Goal: Task Accomplishment & Management: Manage account settings

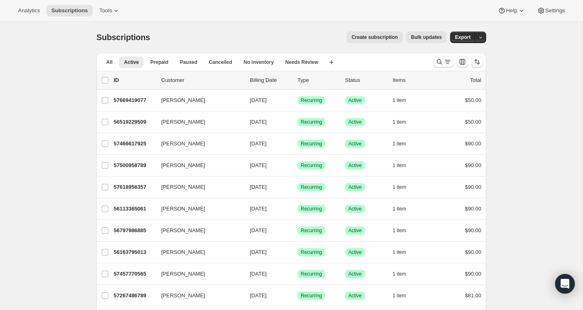
scroll to position [22, 0]
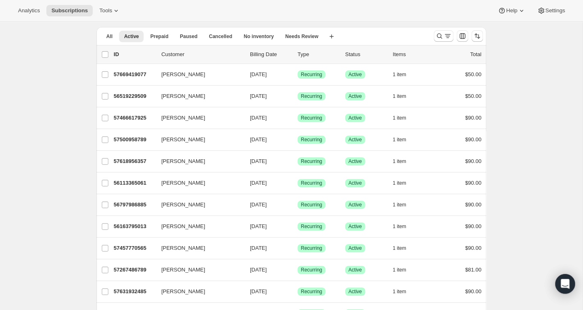
scroll to position [23, 0]
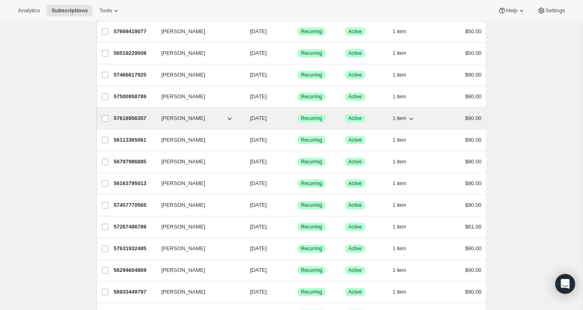
scroll to position [73, 0]
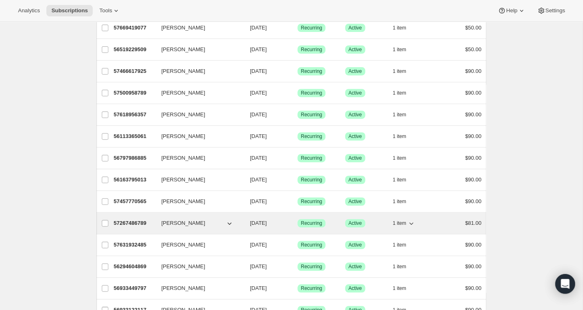
click at [135, 223] on p "57267486789" at bounding box center [134, 223] width 41 height 8
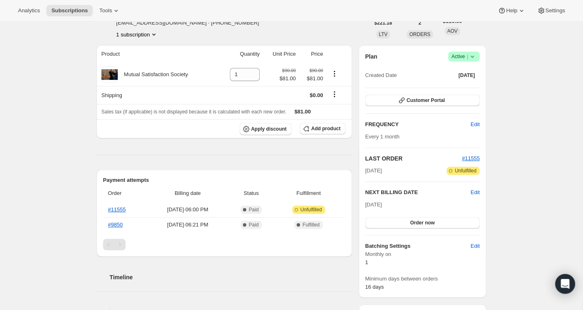
scroll to position [53, 0]
click at [335, 72] on icon "Product actions" at bounding box center [334, 73] width 8 height 8
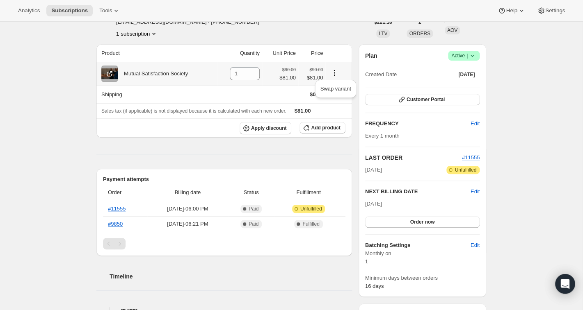
click at [337, 72] on icon "Product actions" at bounding box center [334, 73] width 8 height 8
click at [337, 75] on icon "Product actions" at bounding box center [334, 73] width 8 height 8
click at [334, 88] on span "Swap variant" at bounding box center [335, 89] width 31 height 6
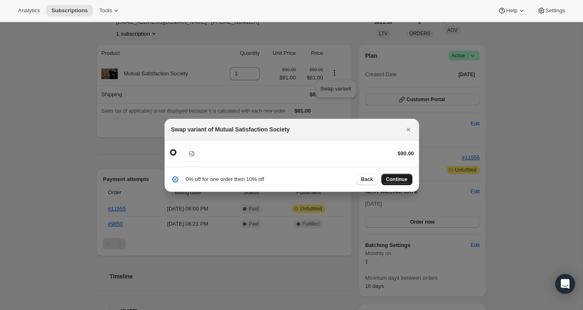
click at [397, 180] on span "Continue" at bounding box center [396, 179] width 21 height 7
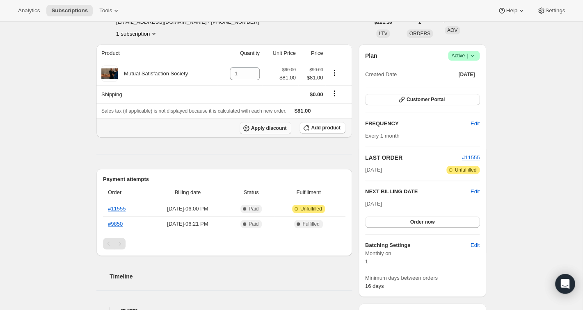
click at [256, 125] on span "Apply discount" at bounding box center [269, 128] width 36 height 7
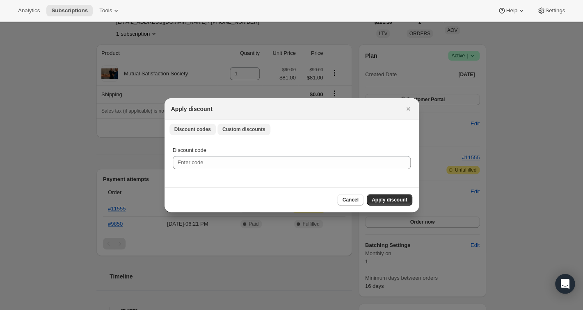
click at [251, 130] on span "Custom discounts" at bounding box center [243, 129] width 43 height 7
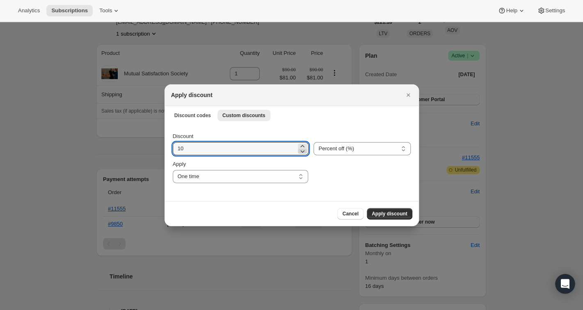
click at [303, 153] on icon ":r7f:" at bounding box center [303, 151] width 4 height 2
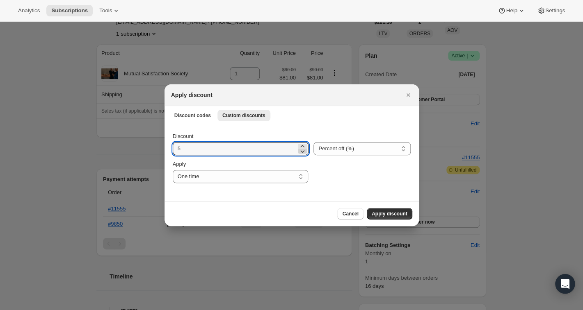
click at [303, 153] on icon ":r7f:" at bounding box center [303, 151] width 4 height 2
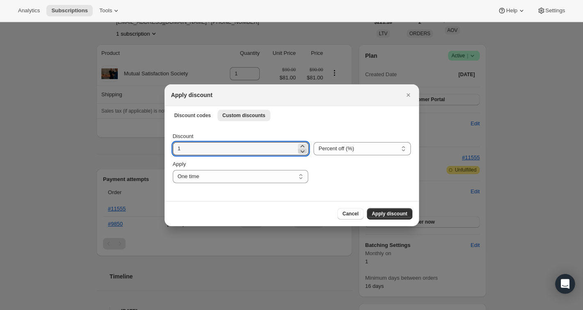
click at [303, 153] on icon ":r7f:" at bounding box center [302, 151] width 8 height 8
drag, startPoint x: 282, startPoint y: 148, endPoint x: 176, endPoint y: 148, distance: 106.2
click at [176, 148] on input "1" at bounding box center [235, 148] width 124 height 13
type input "0"
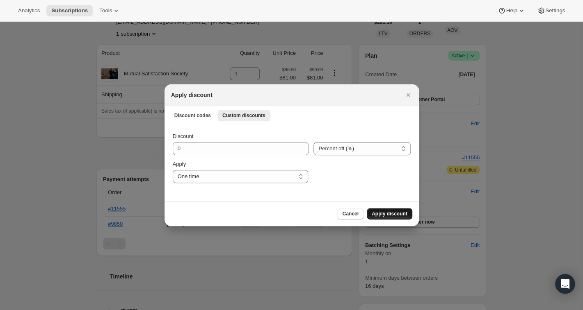
click at [378, 213] on span "Apply discount" at bounding box center [390, 214] width 36 height 7
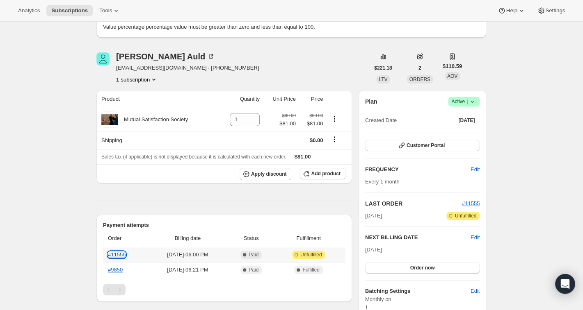
click at [123, 255] on link "#11555" at bounding box center [117, 255] width 18 height 6
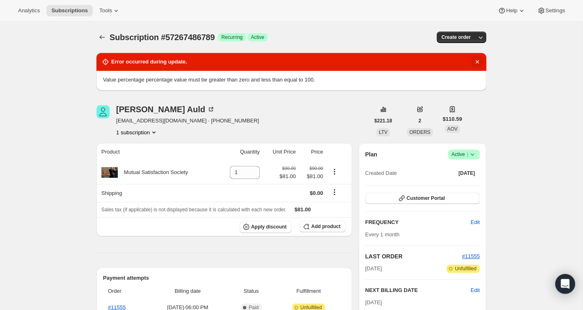
click at [475, 59] on icon "Dismiss notification" at bounding box center [477, 62] width 8 height 8
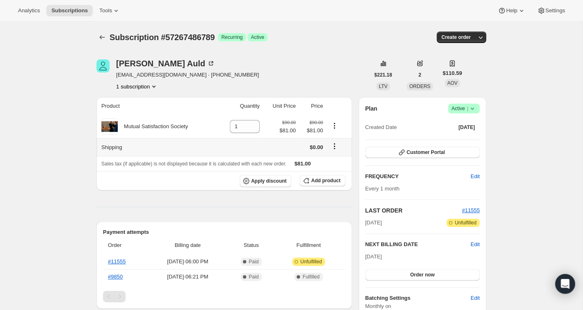
click at [335, 146] on icon "Shipping actions" at bounding box center [334, 146] width 8 height 8
click at [335, 126] on icon "Product actions" at bounding box center [334, 126] width 8 height 8
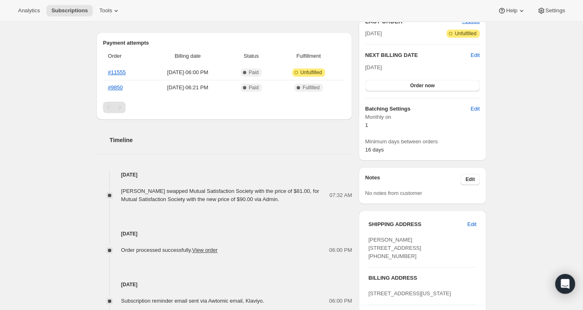
scroll to position [208, 0]
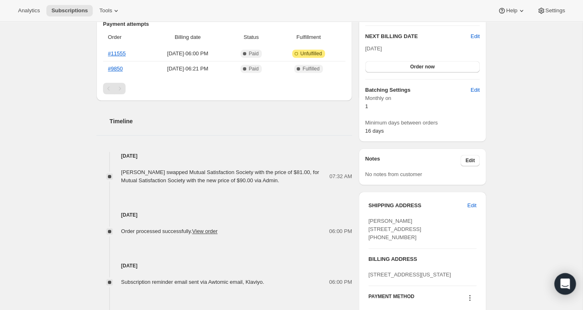
click at [566, 285] on icon "Open Intercom Messenger" at bounding box center [564, 284] width 9 height 11
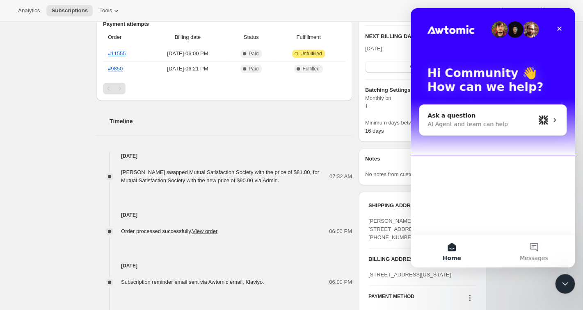
scroll to position [0, 0]
click at [534, 244] on button "Messages" at bounding box center [534, 251] width 82 height 33
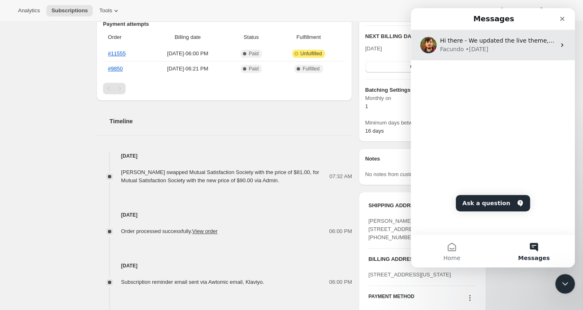
click at [469, 49] on div "• [DATE]" at bounding box center [476, 49] width 23 height 9
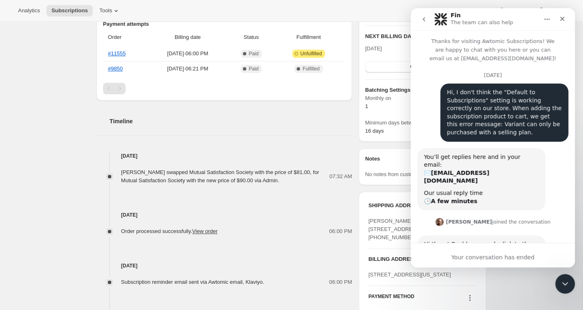
scroll to position [707, 0]
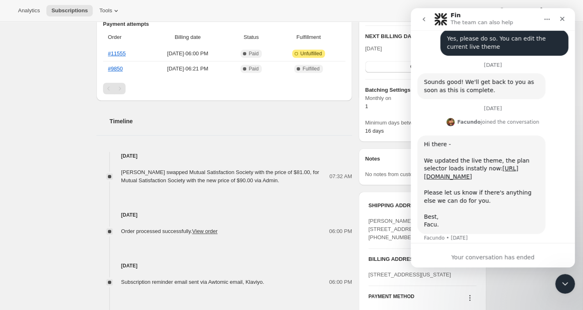
click at [495, 255] on div "Your conversation has ended" at bounding box center [492, 257] width 164 height 9
click at [561, 18] on icon "Close" at bounding box center [562, 19] width 5 height 5
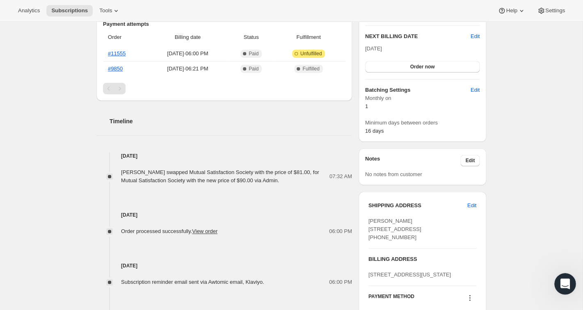
click at [566, 281] on icon "Open Intercom Messenger" at bounding box center [564, 283] width 14 height 14
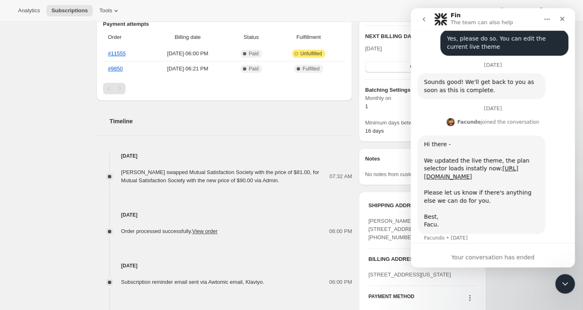
click at [473, 256] on div "Your conversation has ended" at bounding box center [492, 257] width 164 height 9
click at [562, 20] on icon "Close" at bounding box center [562, 19] width 7 height 7
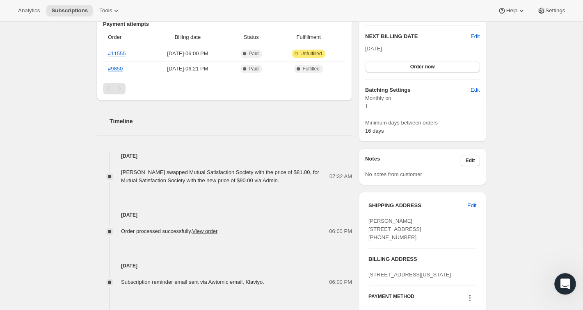
click at [566, 283] on icon "Open Intercom Messenger" at bounding box center [564, 283] width 14 height 14
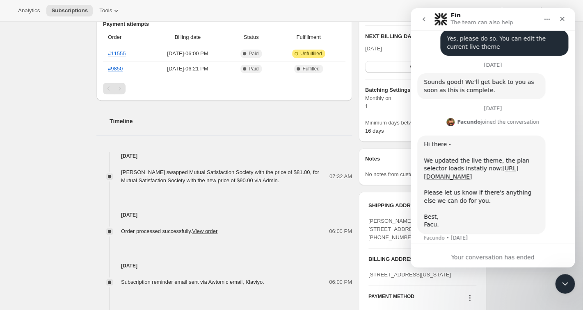
click at [426, 23] on button "go back" at bounding box center [424, 19] width 16 height 16
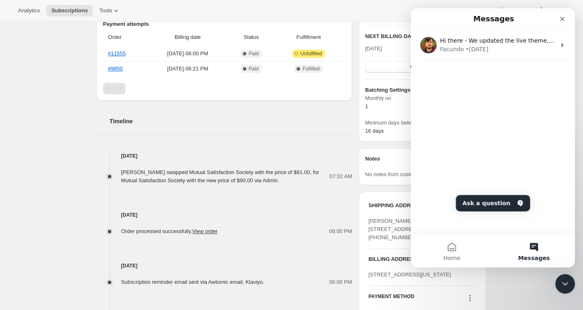
scroll to position [0, 0]
click at [538, 249] on button "Messages" at bounding box center [534, 251] width 82 height 33
click at [510, 205] on button "Ask a question" at bounding box center [493, 203] width 74 height 16
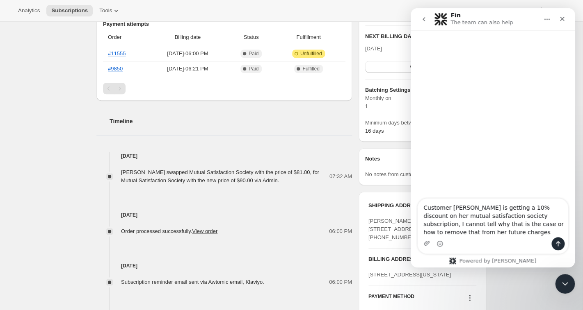
type textarea "Customer [PERSON_NAME] is getting a 10% discount on her mutual satisfaction soc…"
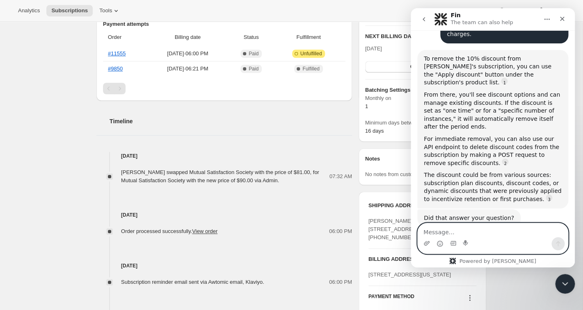
scroll to position [92, 0]
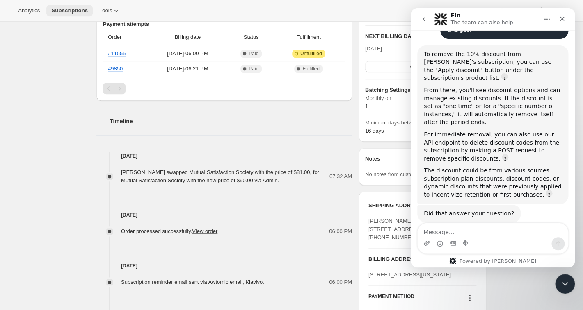
click at [76, 11] on span "Subscriptions" at bounding box center [69, 10] width 36 height 7
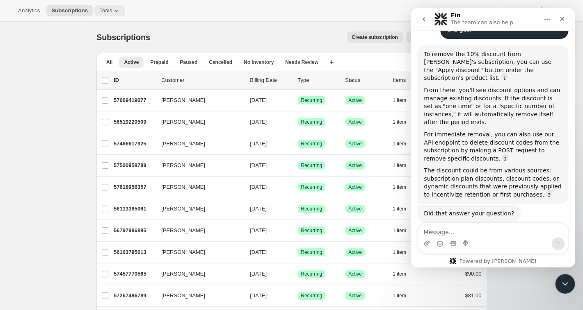
click at [120, 11] on icon at bounding box center [116, 11] width 8 height 8
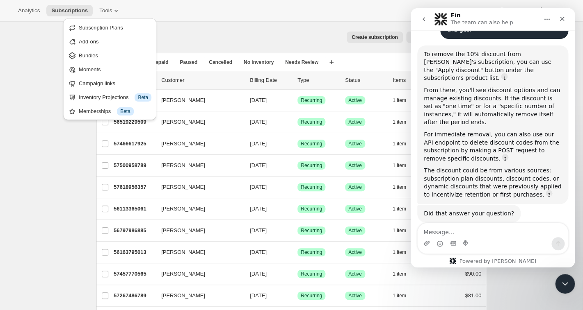
click at [558, 54] on div "To remove the 10% discount from [PERSON_NAME]'s subscription, you can use the "…" at bounding box center [493, 66] width 138 height 32
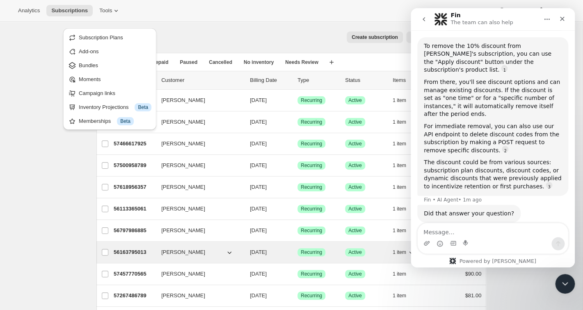
scroll to position [17, 0]
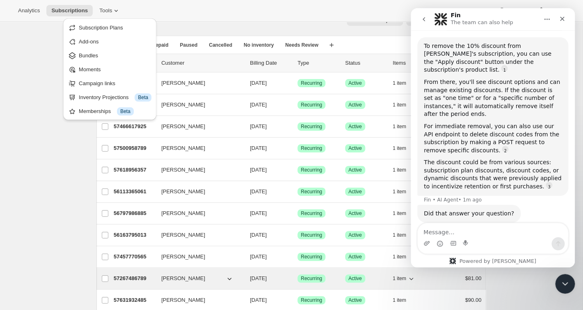
click at [139, 278] on p "57267486789" at bounding box center [134, 279] width 41 height 8
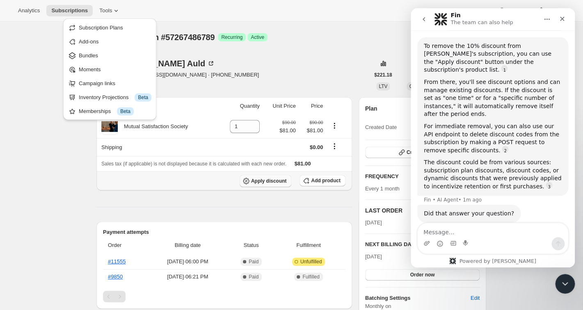
click at [262, 180] on span "Apply discount" at bounding box center [269, 181] width 36 height 7
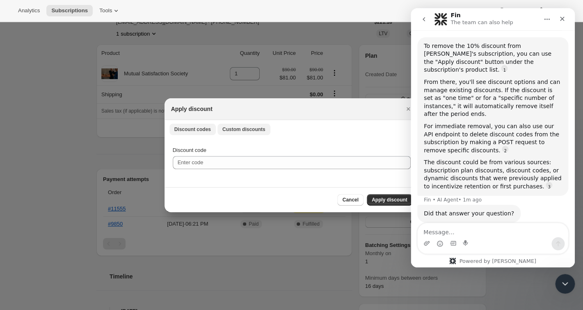
click at [241, 130] on span "Custom discounts" at bounding box center [243, 129] width 43 height 7
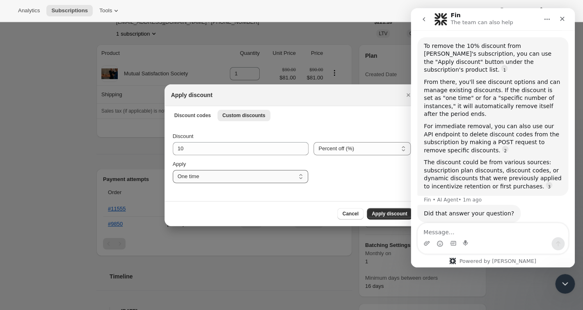
select select "specific"
click option "Specify instances..." at bounding box center [0, 0] width 0 height 0
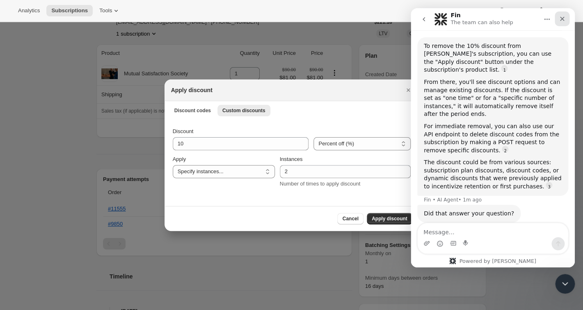
click at [562, 18] on icon "Close" at bounding box center [562, 19] width 7 height 7
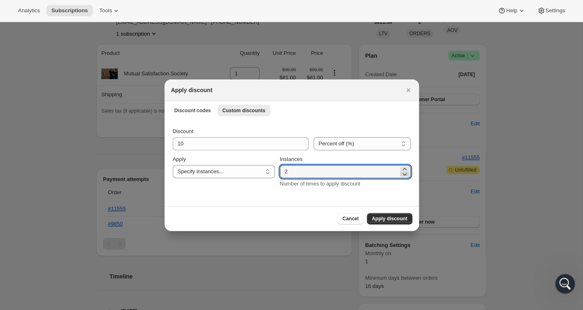
click at [405, 174] on icon ":rgh:" at bounding box center [404, 174] width 8 height 8
click at [404, 176] on icon ":rgh:" at bounding box center [404, 174] width 8 height 8
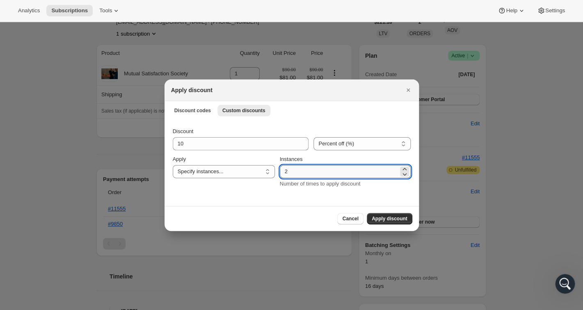
drag, startPoint x: 340, startPoint y: 173, endPoint x: 270, endPoint y: 171, distance: 70.2
click at [280, 171] on input "2" at bounding box center [339, 171] width 119 height 13
click at [291, 195] on div "Discount 10 Percent off (%) Amount off ($) Percent off (%) Apply One time Speci…" at bounding box center [291, 162] width 254 height 87
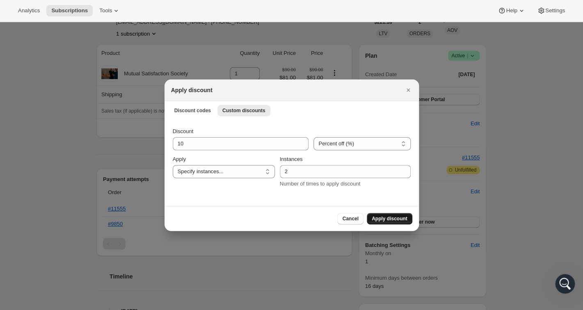
click at [382, 218] on span "Apply discount" at bounding box center [390, 219] width 36 height 7
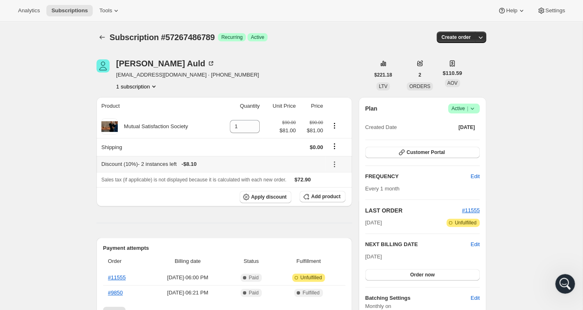
click at [337, 163] on icon at bounding box center [334, 164] width 8 height 8
click at [335, 194] on span "Remove" at bounding box center [338, 194] width 20 height 6
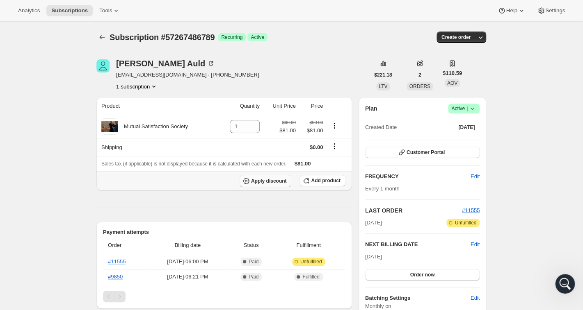
click at [270, 178] on button "Apply discount" at bounding box center [265, 181] width 52 height 12
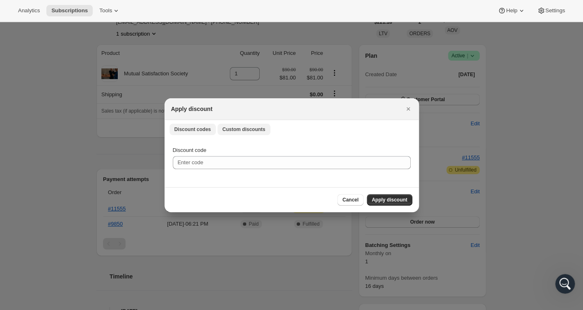
click at [255, 124] on button "Custom discounts" at bounding box center [243, 129] width 53 height 11
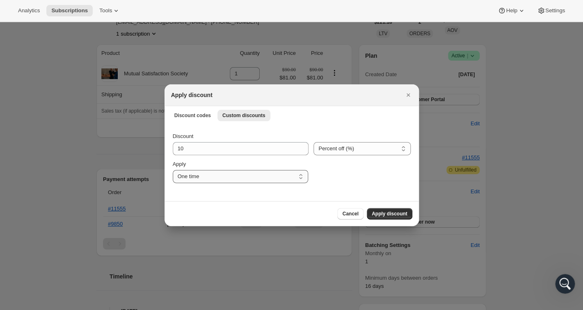
select select "specific"
click option "Specify instances..." at bounding box center [0, 0] width 0 height 0
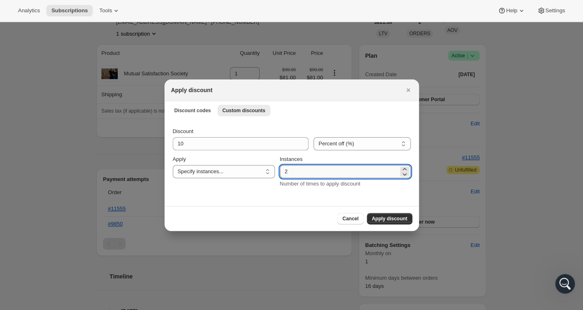
drag, startPoint x: 298, startPoint y: 174, endPoint x: 273, endPoint y: 176, distance: 25.0
click at [280, 176] on input "2" at bounding box center [339, 171] width 119 height 13
type input "0"
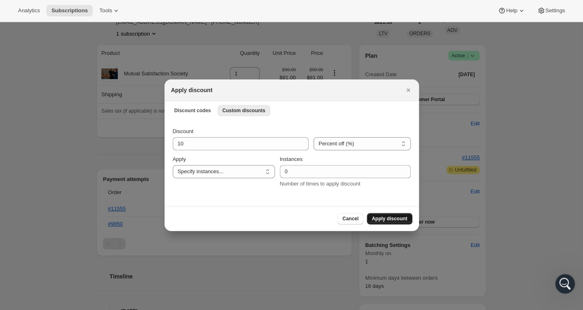
click at [381, 220] on span "Apply discount" at bounding box center [390, 219] width 36 height 7
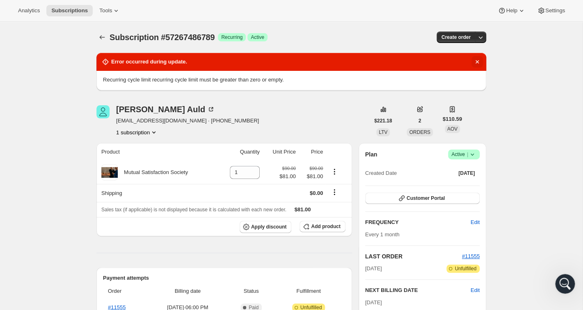
click at [477, 62] on icon "Dismiss notification" at bounding box center [476, 61] width 3 height 3
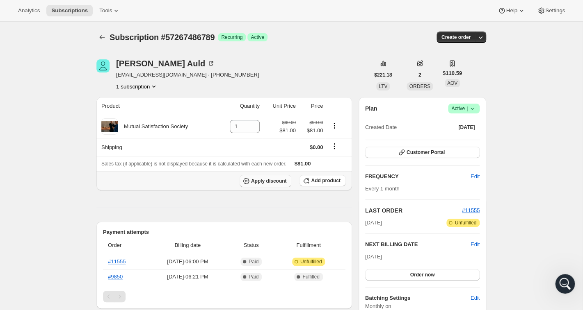
click at [278, 182] on span "Apply discount" at bounding box center [269, 181] width 36 height 7
select select "specific"
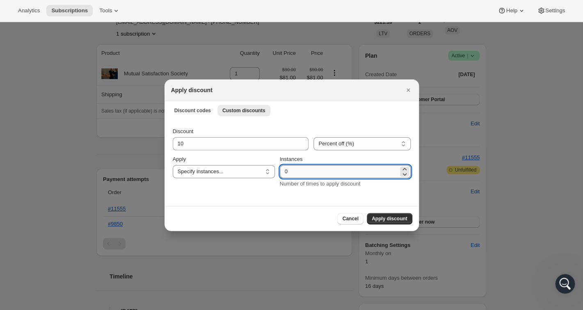
drag, startPoint x: 296, startPoint y: 174, endPoint x: 274, endPoint y: 171, distance: 22.7
click at [280, 171] on input "0" at bounding box center [339, 171] width 119 height 13
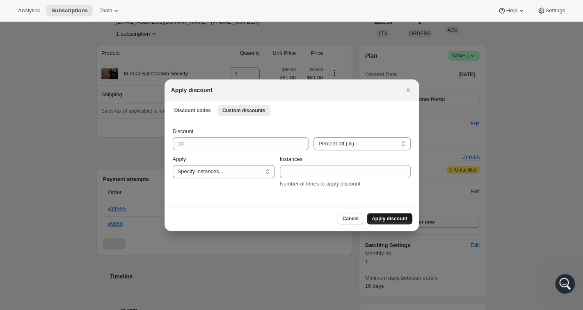
click at [399, 219] on span "Apply discount" at bounding box center [390, 219] width 36 height 7
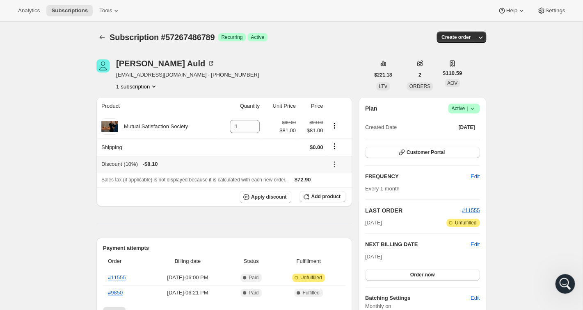
click at [334, 167] on icon at bounding box center [334, 164] width 8 height 8
click at [340, 194] on span "Remove" at bounding box center [338, 194] width 20 height 6
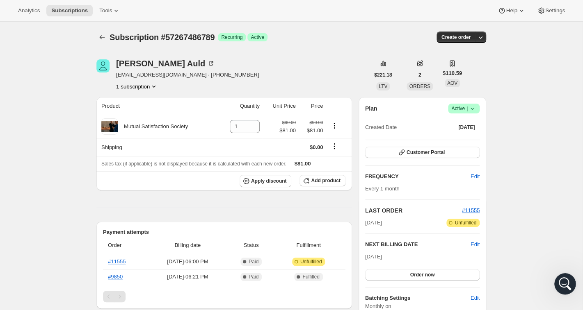
click at [566, 281] on icon "Open Intercom Messenger" at bounding box center [564, 283] width 14 height 14
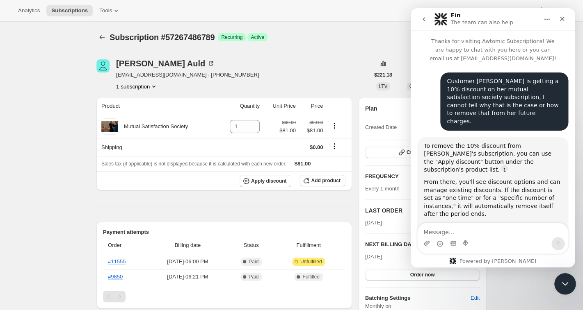
scroll to position [92, 0]
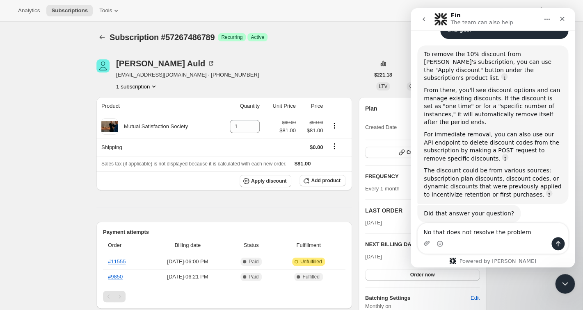
type textarea "No that does not resolve the problem."
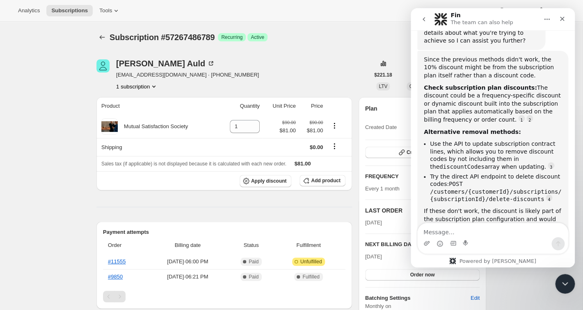
scroll to position [1, 0]
click at [112, 10] on span "Tools" at bounding box center [105, 10] width 13 height 7
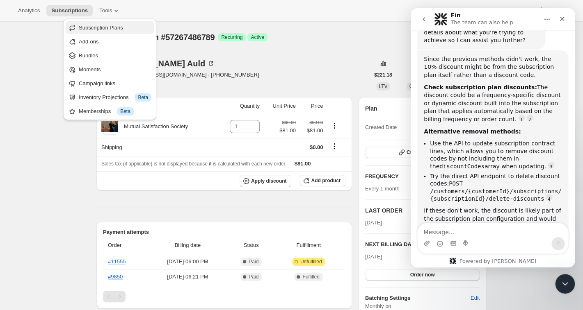
click at [105, 28] on span "Subscription Plans" at bounding box center [101, 28] width 44 height 6
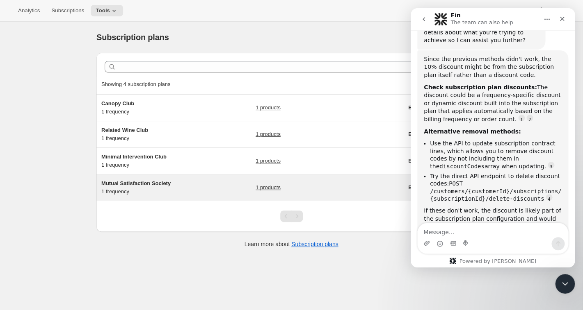
click at [132, 187] on span "Mutual Satisfaction Society" at bounding box center [135, 183] width 69 height 6
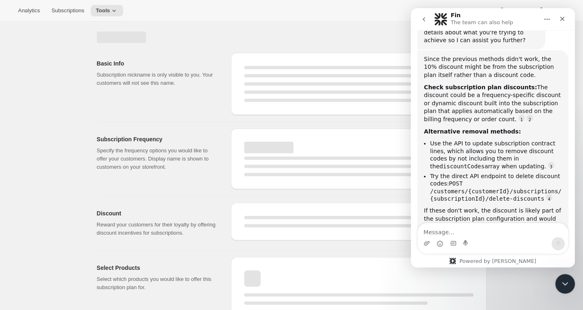
select select "WEEK"
select select "MONTH"
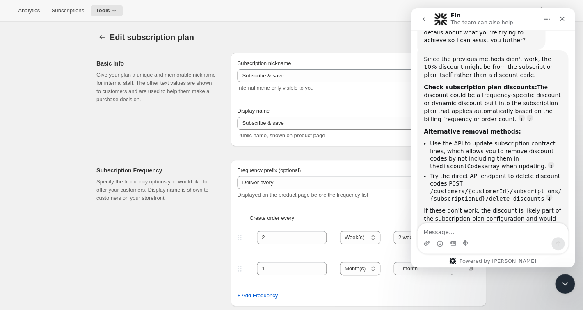
type input "Mutual Satisfaction Society"
type input "Shipped every"
type input "1"
select select "MONTH"
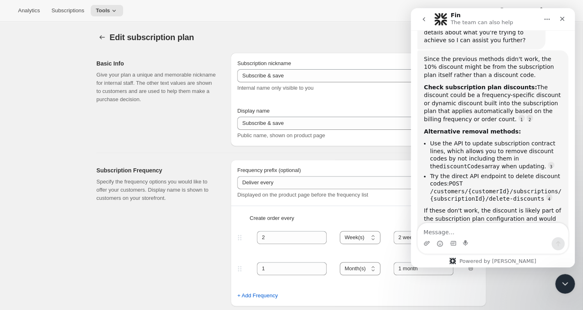
type input "month on the 15th."
type input "No obligation, modify or cancel your subscription at any time."
checkbox input "true"
select select "FIXED_AMOUNT"
select select "MONTHDAY"
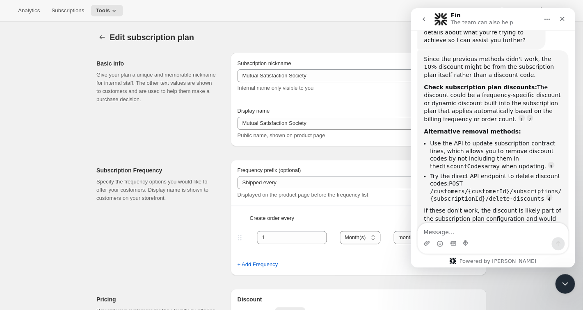
click at [425, 18] on icon "go back" at bounding box center [423, 19] width 7 height 7
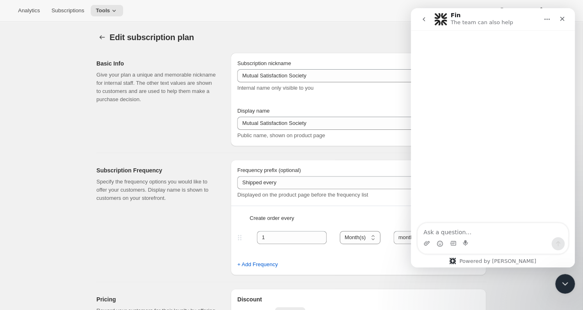
scroll to position [236, 0]
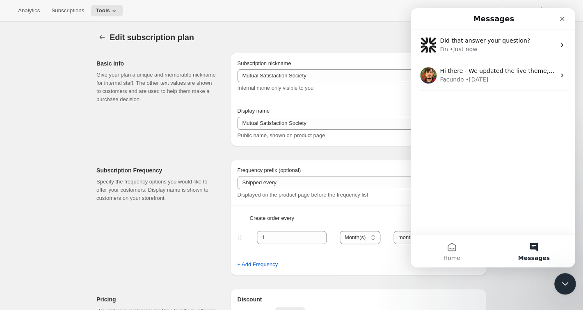
click at [566, 283] on icon "Close Intercom Messenger" at bounding box center [564, 283] width 10 height 10
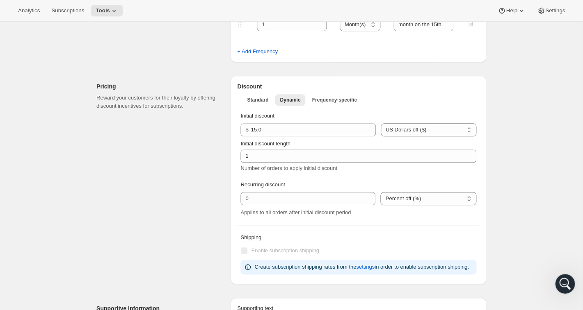
scroll to position [214, 0]
click at [264, 100] on span "Standard" at bounding box center [257, 99] width 21 height 7
select select "FIXED_AMOUNT"
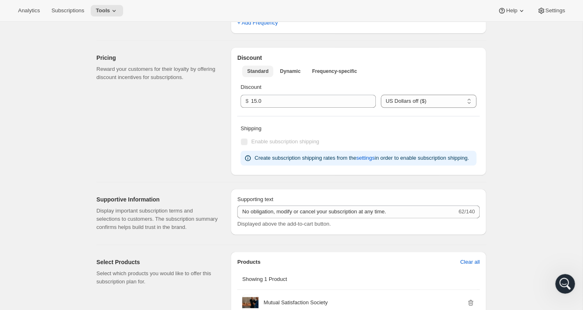
scroll to position [240, 0]
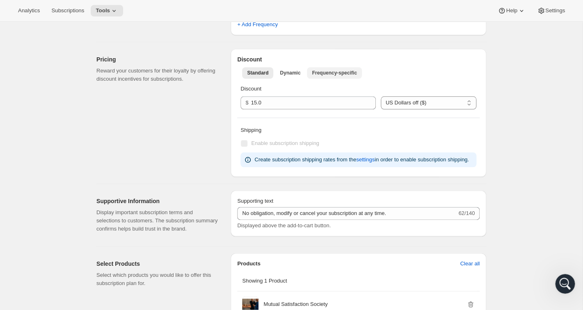
click at [327, 73] on span "Frequency-specific" at bounding box center [334, 73] width 45 height 7
select select "FIXED_AMOUNT"
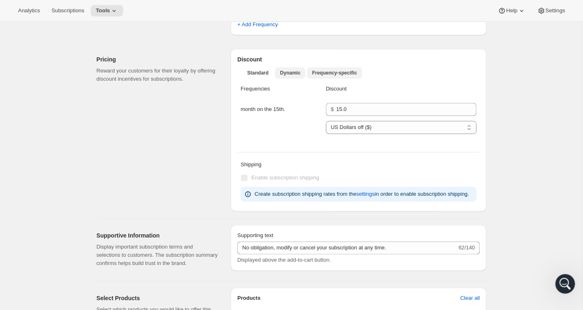
click at [291, 71] on span "Dynamic" at bounding box center [290, 73] width 21 height 7
select select "FIXED_AMOUNT"
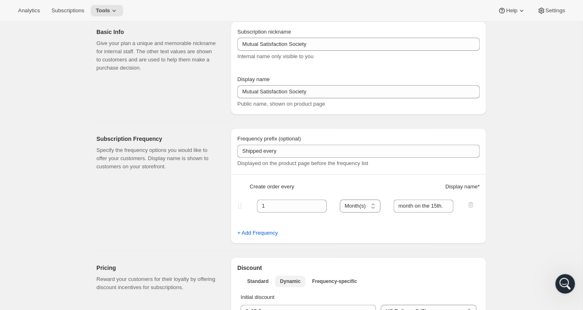
scroll to position [0, 0]
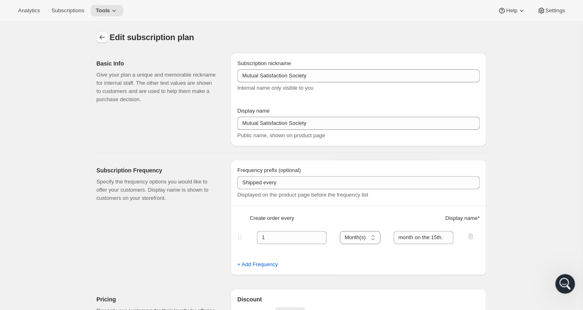
click at [102, 35] on icon "Subscription plans" at bounding box center [102, 37] width 8 height 8
type input "1"
type input "0"
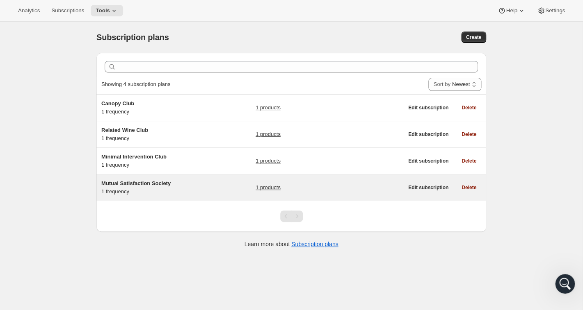
click at [147, 185] on span "Mutual Satisfaction Society" at bounding box center [135, 183] width 69 height 6
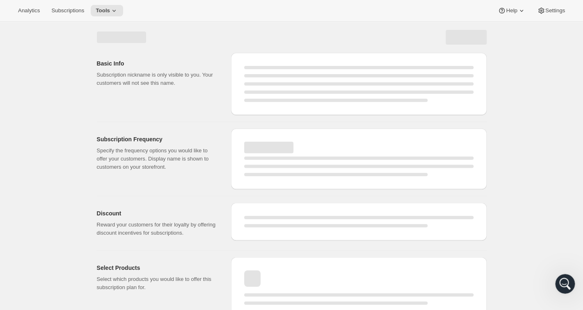
select select "WEEK"
select select "MONTH"
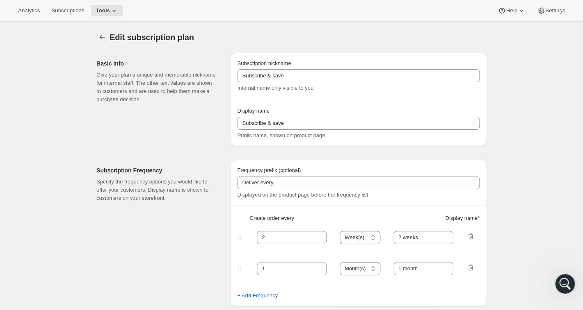
type input "Mutual Satisfaction Society"
type input "Shipped every"
type input "1"
select select "MONTH"
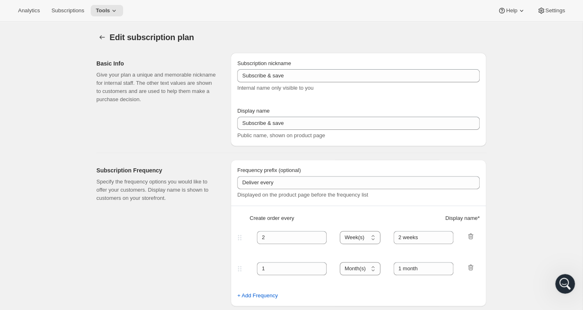
type input "month on the 15th."
type input "No obligation, modify or cancel your subscription at any time."
checkbox input "true"
select select "MONTHDAY"
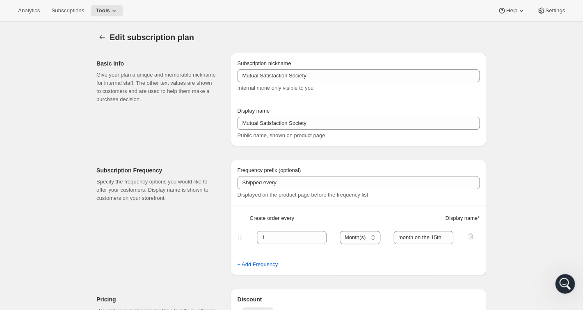
select select "FIXED_AMOUNT"
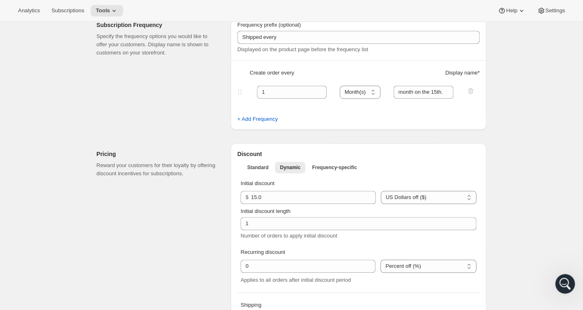
scroll to position [146, 0]
click at [260, 166] on span "Standard" at bounding box center [257, 167] width 21 height 7
select select "FIXED_AMOUNT"
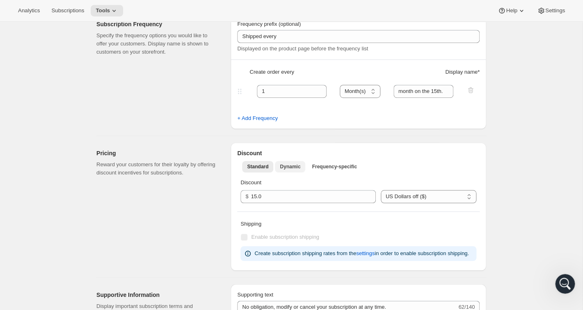
click at [290, 167] on span "Dynamic" at bounding box center [290, 167] width 21 height 7
select select "FIXED_AMOUNT"
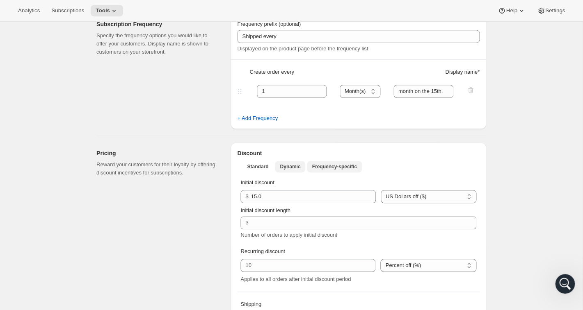
click at [325, 168] on span "Frequency-specific" at bounding box center [334, 167] width 45 height 7
select select "FIXED_AMOUNT"
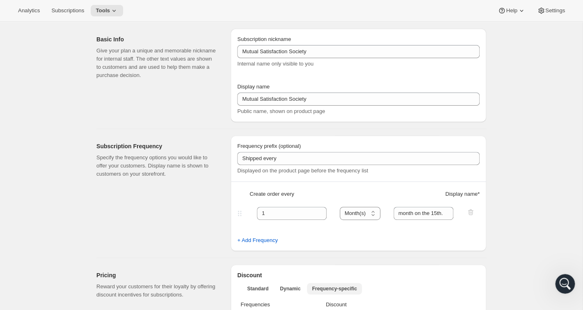
scroll to position [0, 0]
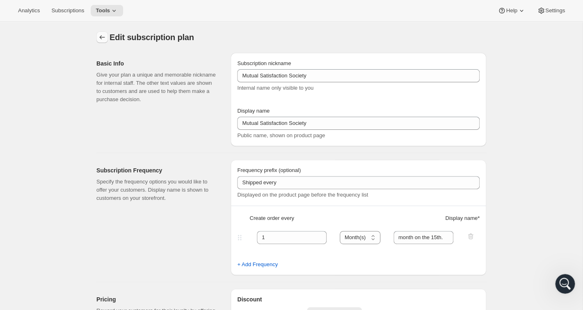
click at [105, 36] on icon "Subscription plans" at bounding box center [102, 37] width 8 height 8
select select "FIXED_AMOUNT"
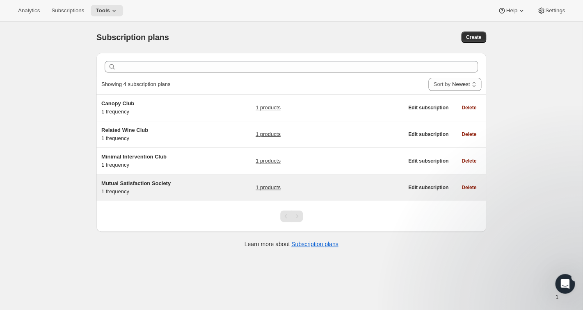
click at [140, 187] on span "Mutual Satisfaction Society" at bounding box center [135, 183] width 69 height 6
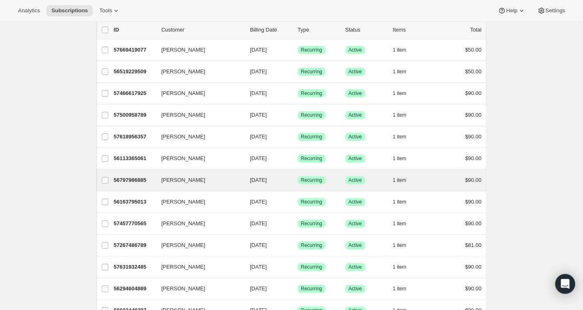
scroll to position [51, 0]
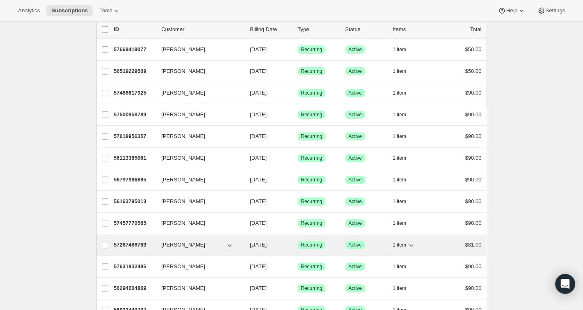
click at [123, 246] on p "57267486789" at bounding box center [134, 245] width 41 height 8
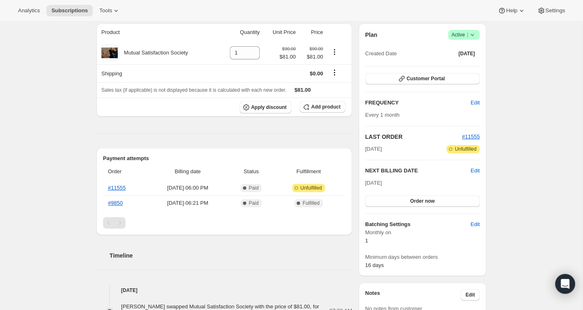
scroll to position [75, 0]
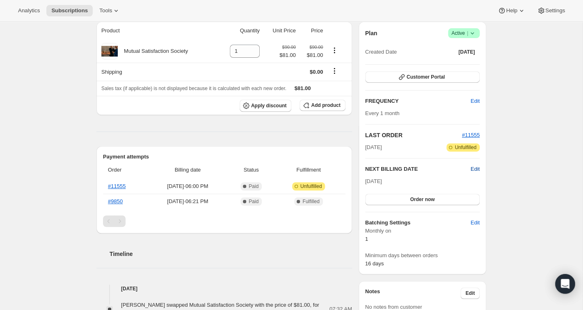
click at [475, 167] on span "Edit" at bounding box center [474, 169] width 9 height 8
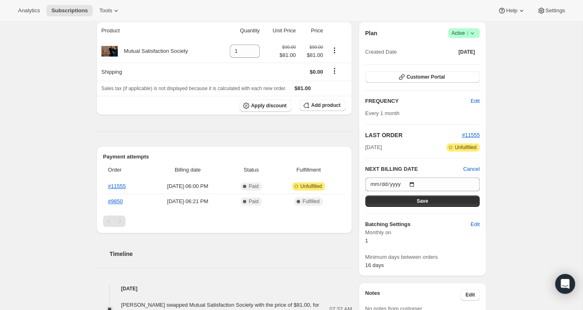
click at [514, 162] on div "Subscription #57267486789. This page is ready Subscription #57267486789 Success…" at bounding box center [291, 256] width 582 height 621
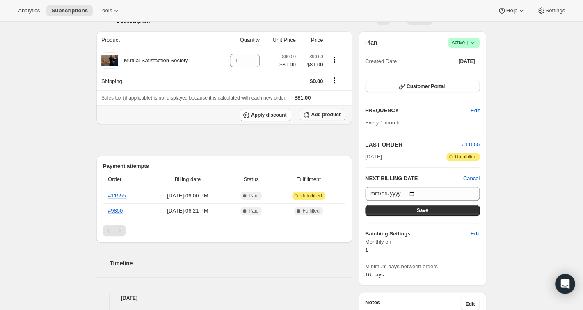
click at [310, 116] on button "Add product" at bounding box center [322, 114] width 46 height 11
click at [258, 114] on span "Apply discount" at bounding box center [269, 115] width 36 height 7
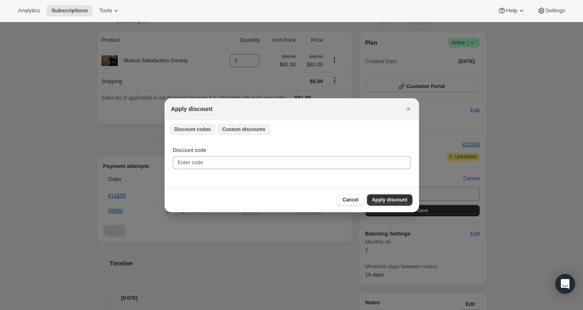
click at [231, 129] on span "Custom discounts" at bounding box center [243, 129] width 43 height 7
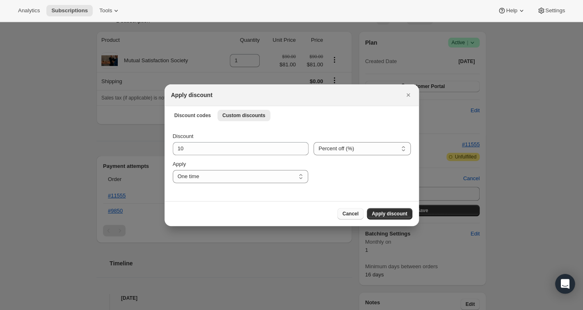
click at [350, 212] on span "Cancel" at bounding box center [350, 214] width 16 height 7
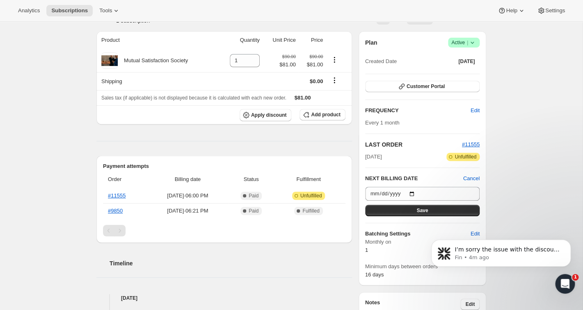
scroll to position [0, 0]
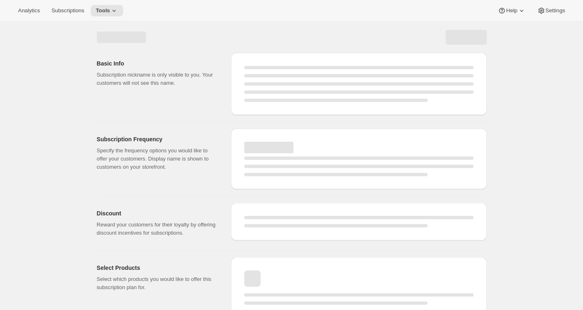
select select "WEEK"
select select "MONTH"
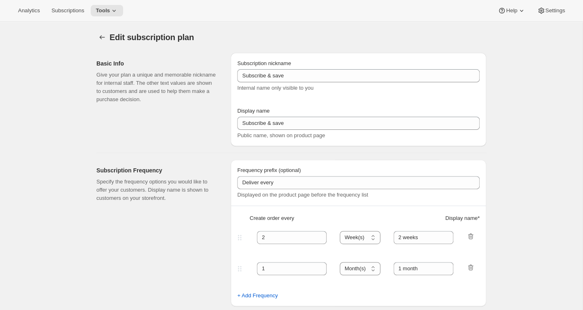
type input "Mutual Satisfaction Society"
type input "Shipped every"
type input "1"
select select "MONTH"
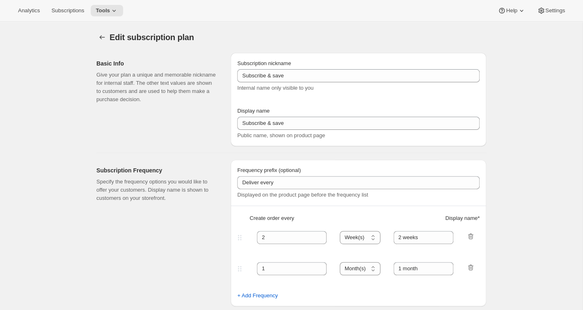
type input "month on the 15th."
type input "No obligation, modify or cancel your subscription at any time."
checkbox input "true"
select select "MONTHDAY"
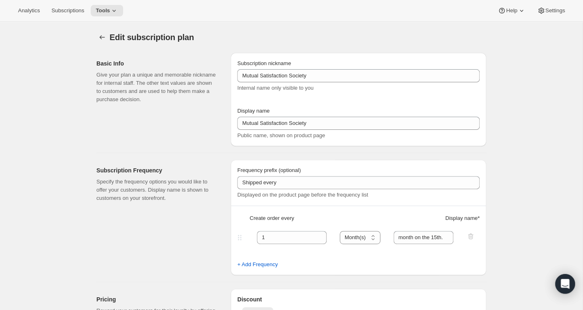
select select "FIXED_AMOUNT"
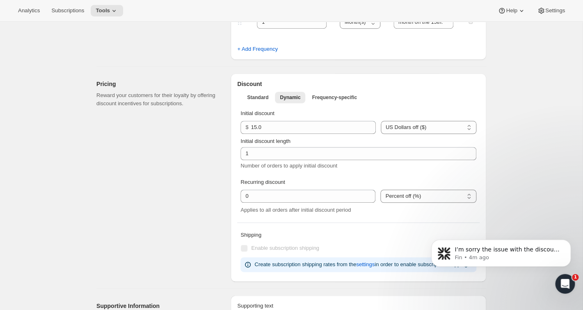
scroll to position [217, 0]
click at [235, 144] on div "Discount Standard Dynamic Frequency-specific More views Standard Dynamic Freque…" at bounding box center [357, 177] width 255 height 209
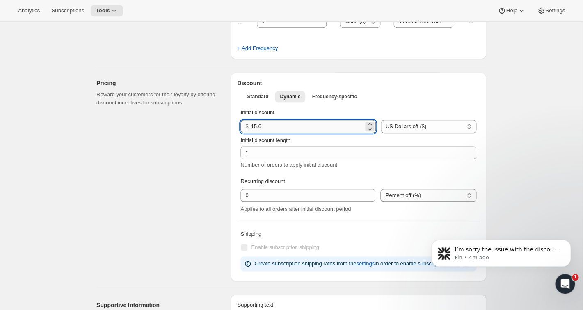
click at [270, 127] on input "15.0" at bounding box center [307, 126] width 112 height 13
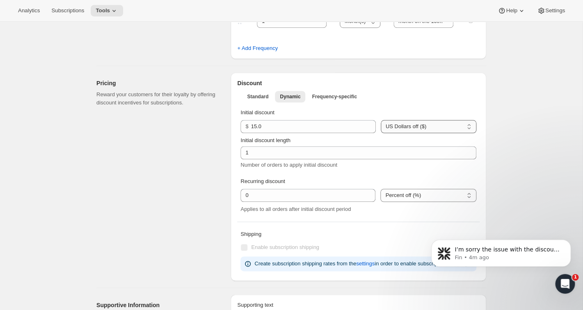
click option "US Dollars off ($)" at bounding box center [0, 0] width 0 height 0
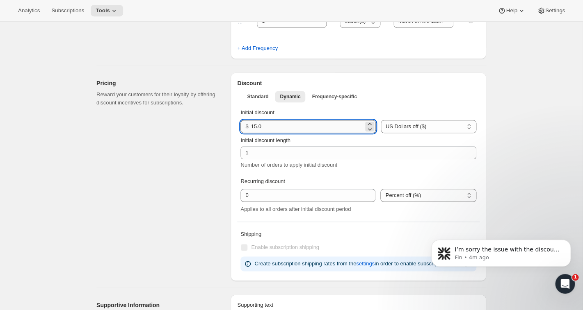
drag, startPoint x: 305, startPoint y: 129, endPoint x: 251, endPoint y: 126, distance: 54.6
click at [251, 126] on input "15.0" at bounding box center [307, 126] width 112 height 13
drag, startPoint x: 262, startPoint y: 125, endPoint x: 245, endPoint y: 126, distance: 16.8
click at [251, 126] on input "number" at bounding box center [307, 126] width 112 height 13
drag, startPoint x: 259, startPoint y: 127, endPoint x: 252, endPoint y: 127, distance: 6.6
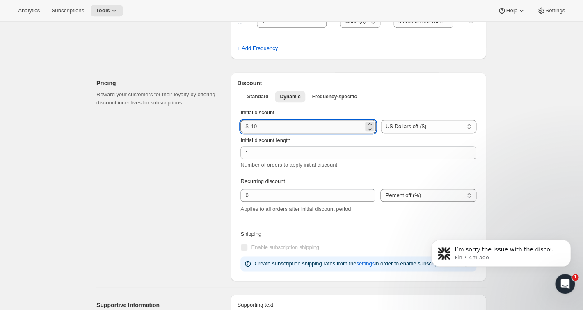
click at [252, 127] on input "number" at bounding box center [307, 126] width 112 height 13
click at [373, 129] on icon at bounding box center [369, 129] width 8 height 8
click at [372, 123] on icon at bounding box center [369, 124] width 8 height 8
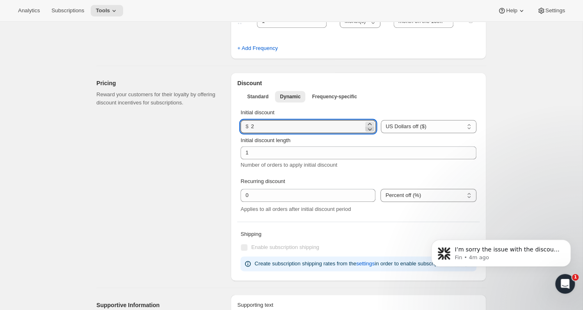
click at [372, 131] on icon at bounding box center [369, 129] width 8 height 8
type input "0"
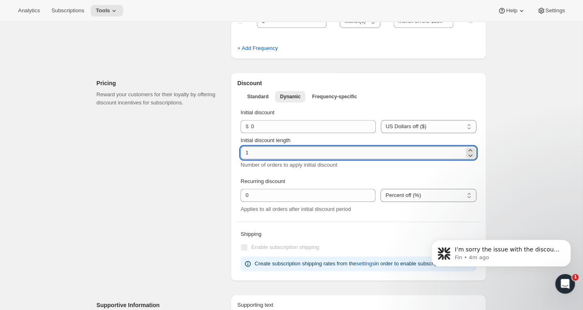
click at [303, 150] on input "1" at bounding box center [351, 152] width 223 height 13
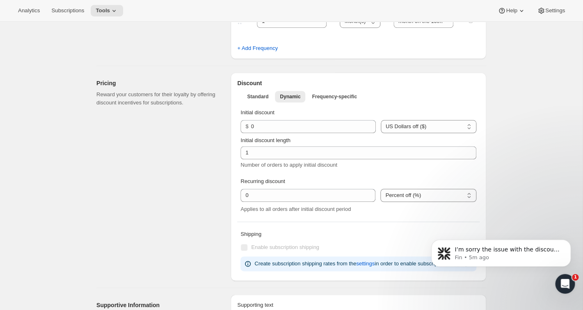
scroll to position [11, 0]
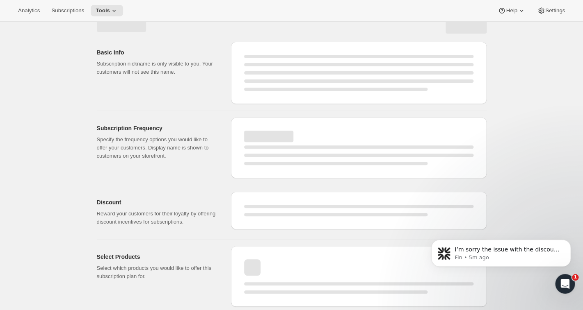
select select "MONTH"
select select "FIXED_AMOUNT"
select select "MONTHDAY"
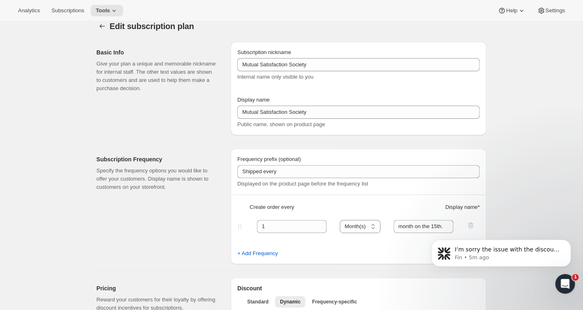
type input "0.0"
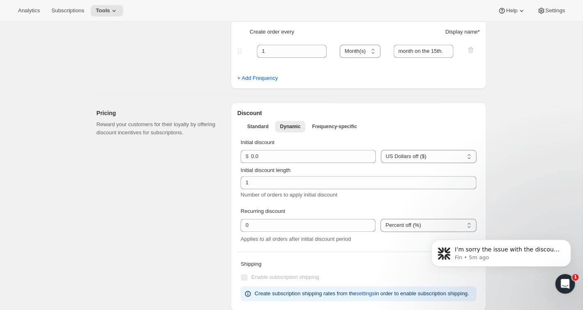
scroll to position [242, 0]
click at [263, 127] on span "Standard" at bounding box center [257, 126] width 21 height 7
select select "FIXED_AMOUNT"
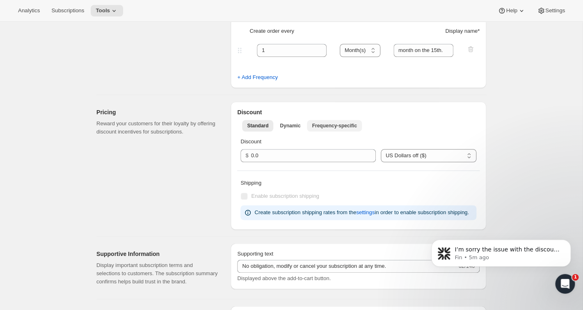
click at [338, 122] on button "Frequency-specific" at bounding box center [334, 125] width 55 height 11
select select "FIXED_AMOUNT"
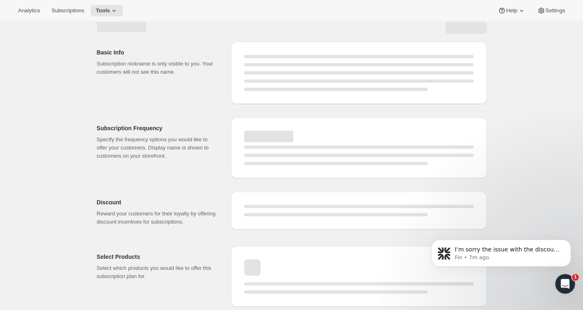
scroll to position [11, 0]
select select "MONTH"
select select "FIXED_AMOUNT"
select select "MONTHDAY"
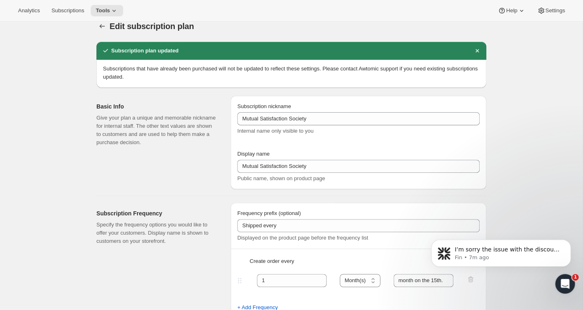
select select "FIXED_AMOUNT"
click at [62, 9] on span "Subscriptions" at bounding box center [67, 10] width 33 height 7
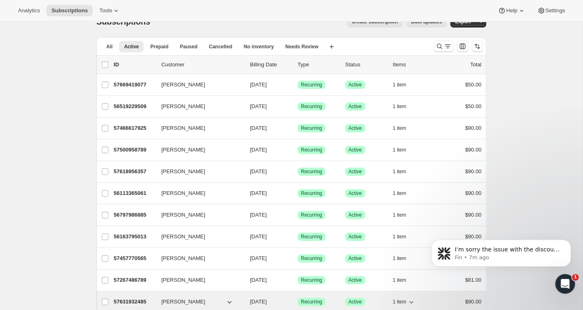
scroll to position [47, 0]
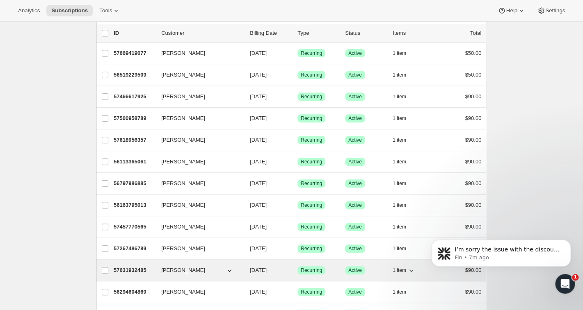
click at [131, 269] on p "57631932485" at bounding box center [134, 271] width 41 height 8
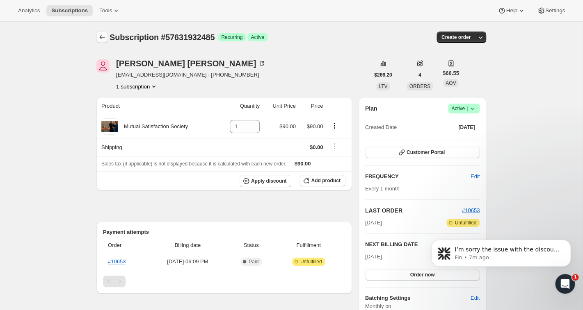
click at [105, 39] on icon "Subscriptions" at bounding box center [102, 37] width 8 height 8
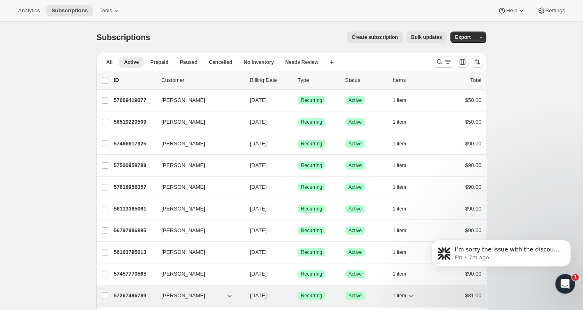
click at [132, 296] on p "57267486789" at bounding box center [134, 296] width 41 height 8
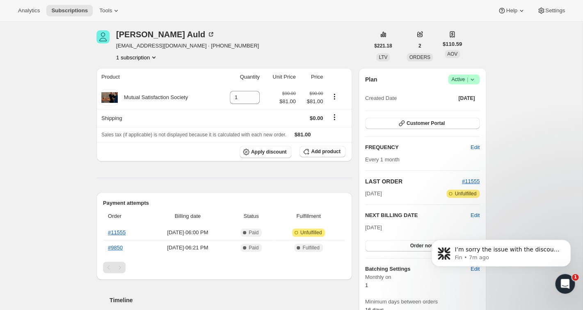
scroll to position [34, 0]
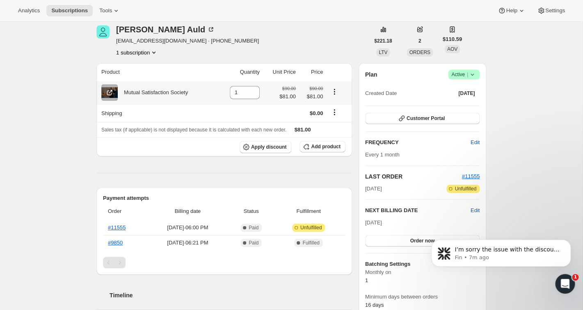
click at [336, 93] on icon "Product actions" at bounding box center [334, 92] width 8 height 8
click at [335, 91] on icon "Product actions" at bounding box center [334, 92] width 8 height 8
click at [318, 147] on span "Add product" at bounding box center [325, 147] width 29 height 7
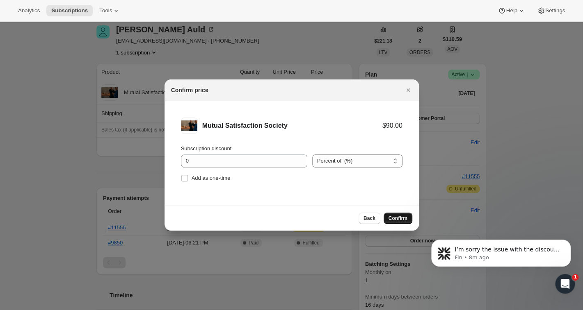
click at [394, 219] on span "Confirm" at bounding box center [397, 218] width 19 height 7
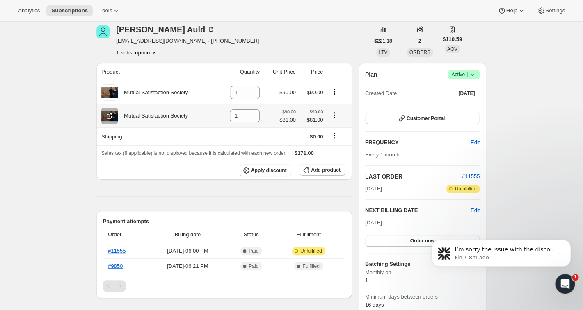
click at [335, 116] on icon "Product actions" at bounding box center [334, 115] width 8 height 8
click at [202, 118] on div "Mutual Satisfaction Society" at bounding box center [158, 116] width 114 height 16
click at [255, 119] on icon at bounding box center [253, 119] width 4 height 2
type input "0"
